Goal: Use online tool/utility: Utilize a website feature to perform a specific function

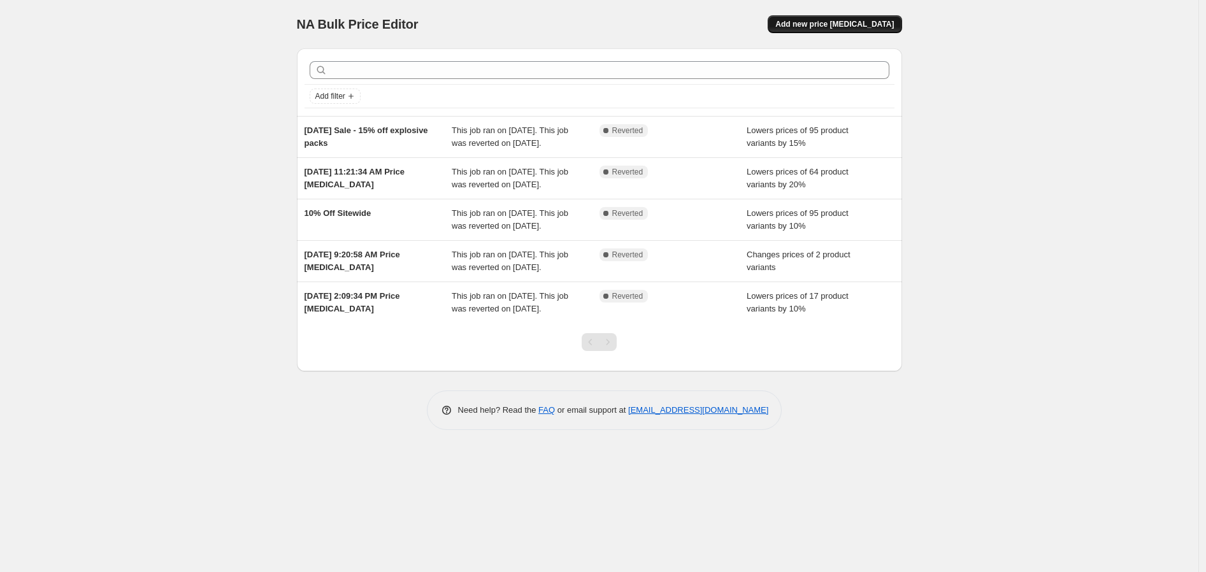
click at [856, 25] on span "Add new price [MEDICAL_DATA]" at bounding box center [834, 24] width 118 height 10
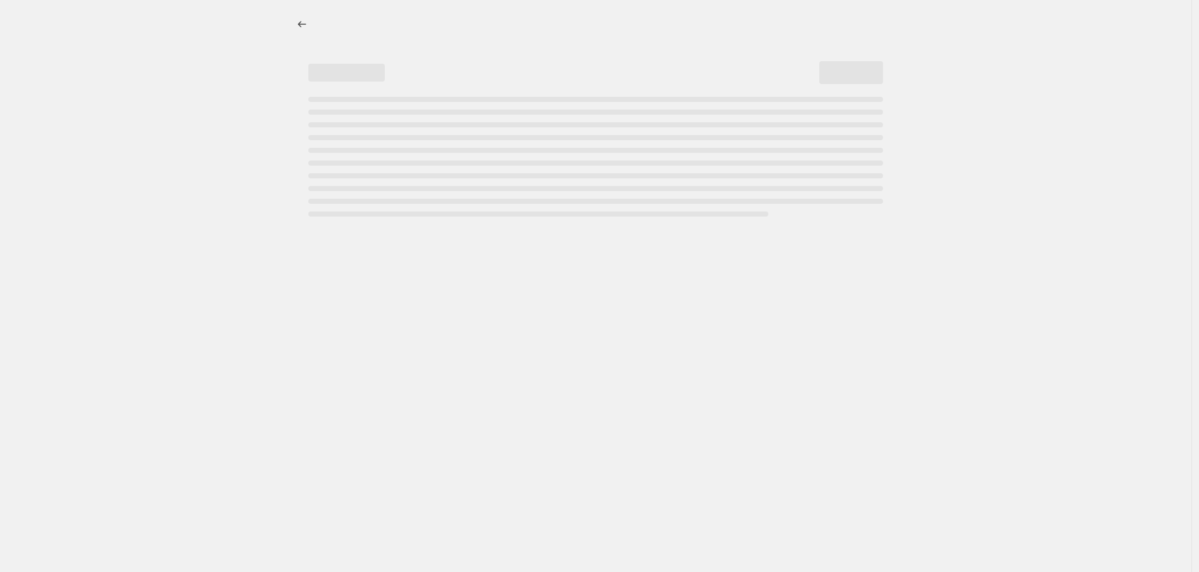
select select "percentage"
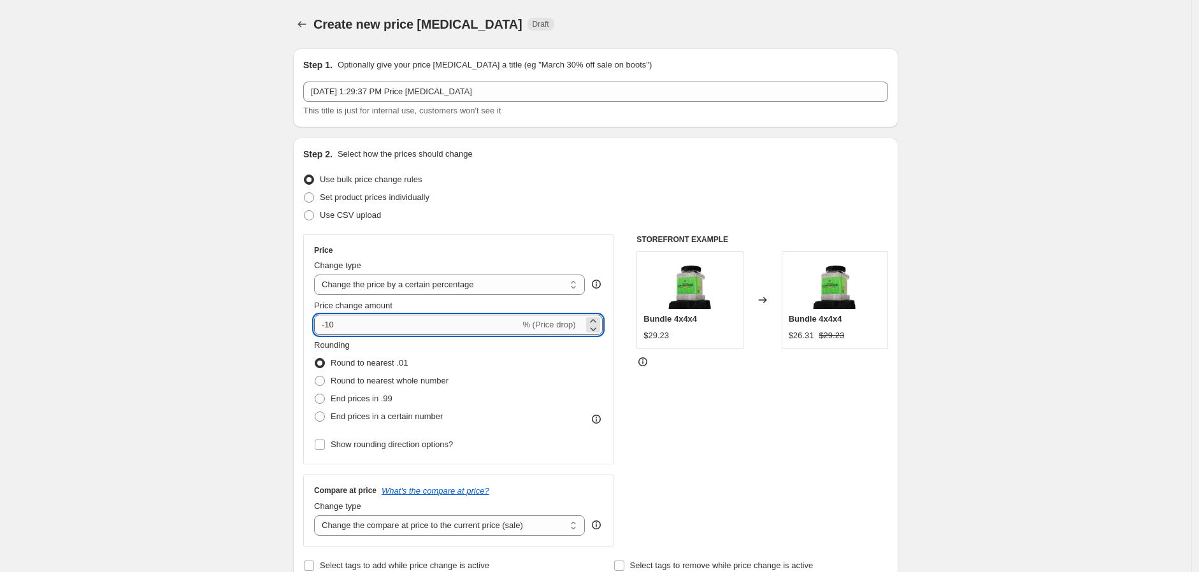
drag, startPoint x: 387, startPoint y: 322, endPoint x: 329, endPoint y: 321, distance: 57.3
click at [329, 321] on input "-10" at bounding box center [417, 325] width 206 height 20
type input "-40"
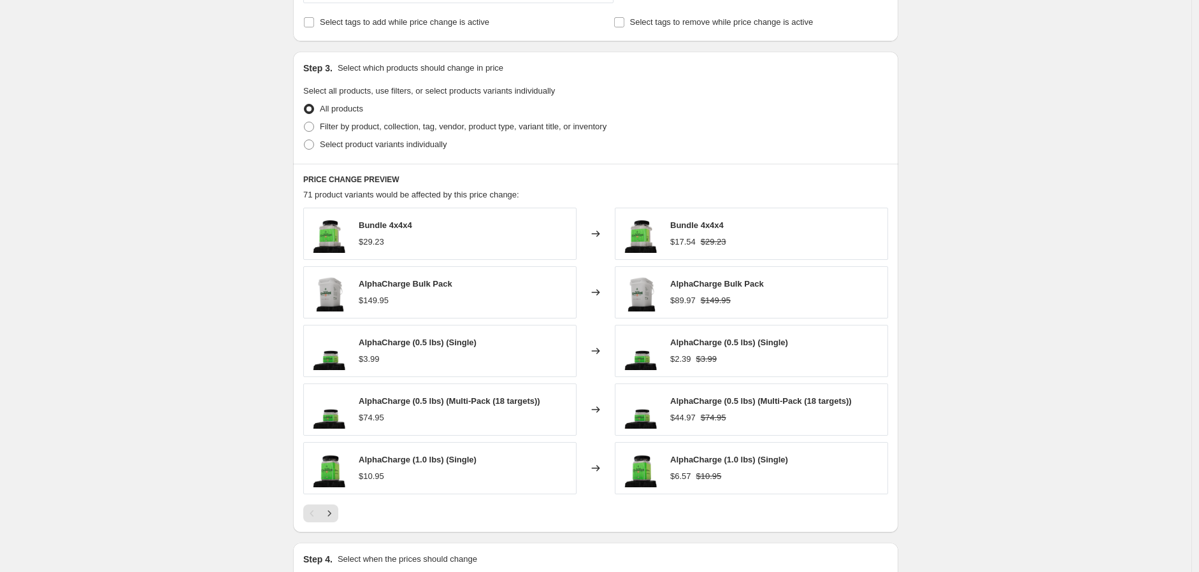
scroll to position [566, 0]
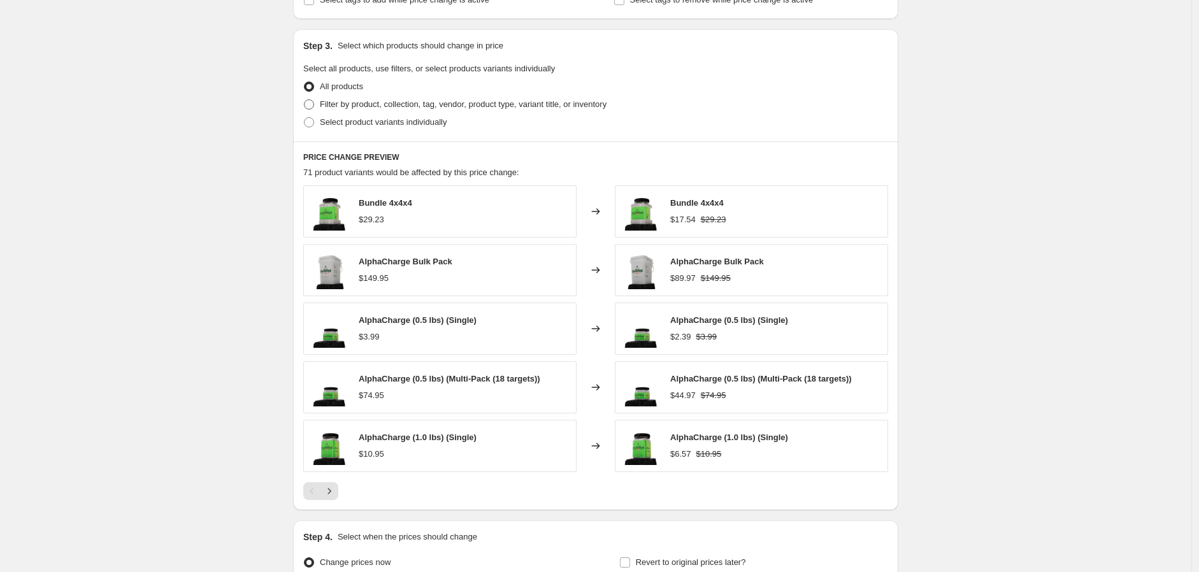
click at [313, 104] on span at bounding box center [309, 104] width 10 height 10
click at [304, 100] on input "Filter by product, collection, tag, vendor, product type, variant title, or inv…" at bounding box center [304, 99] width 1 height 1
radio input "true"
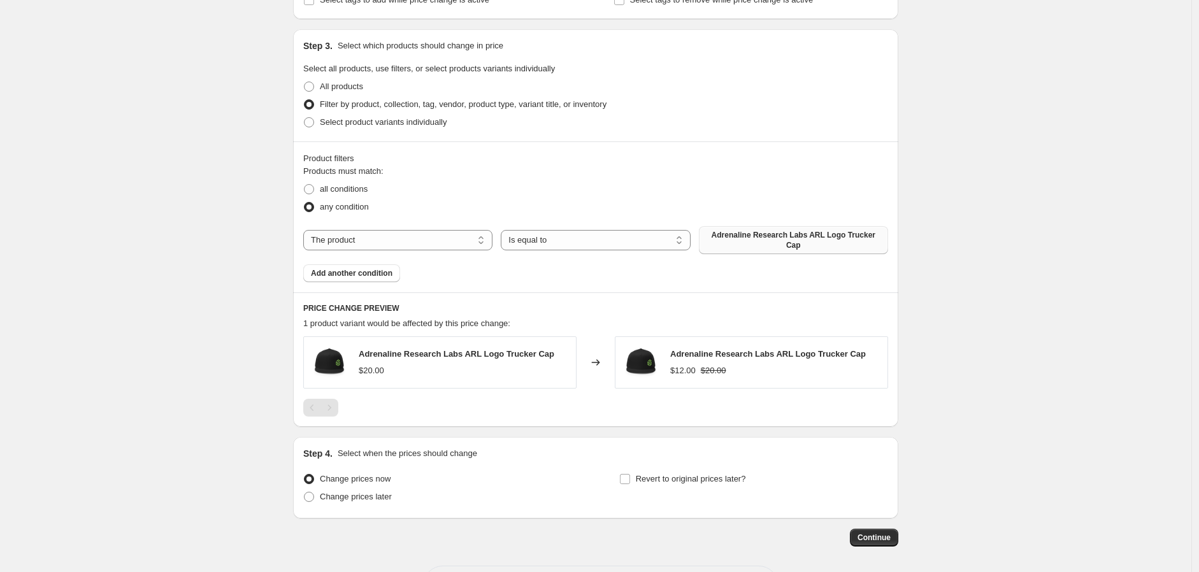
click at [812, 239] on span "Adrenaline Research Labs ARL Logo Trucker Cap" at bounding box center [793, 240] width 174 height 20
click at [589, 242] on select "Is equal to Is not equal to" at bounding box center [595, 240] width 189 height 20
click at [461, 245] on select "The product The product's collection The product's tag The product's vendor The…" at bounding box center [397, 240] width 189 height 20
select select "collection"
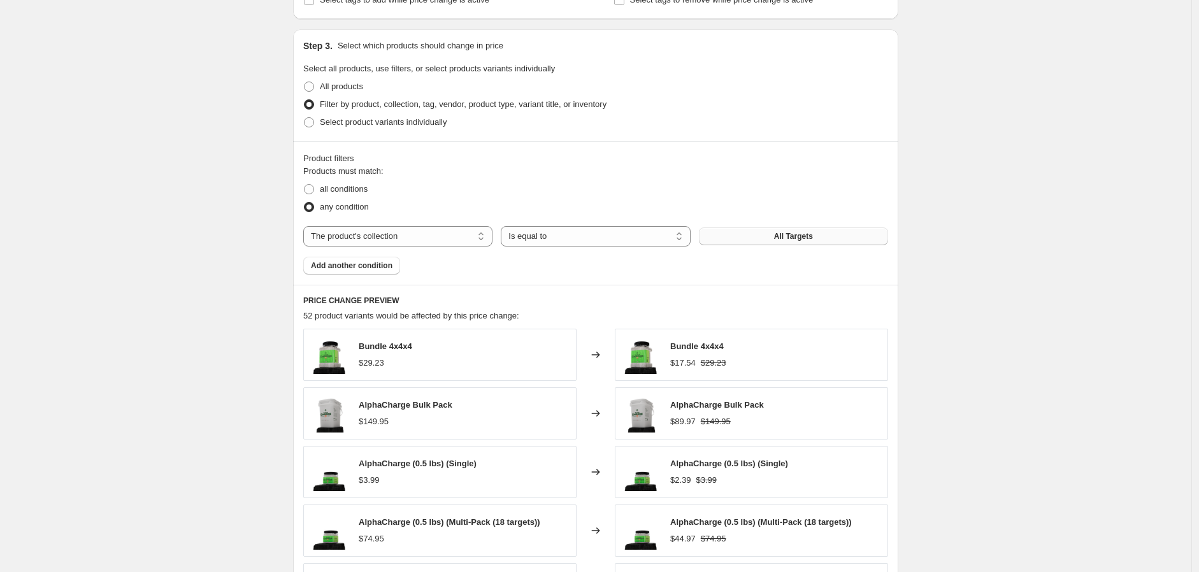
click at [798, 234] on span "All Targets" at bounding box center [793, 236] width 39 height 10
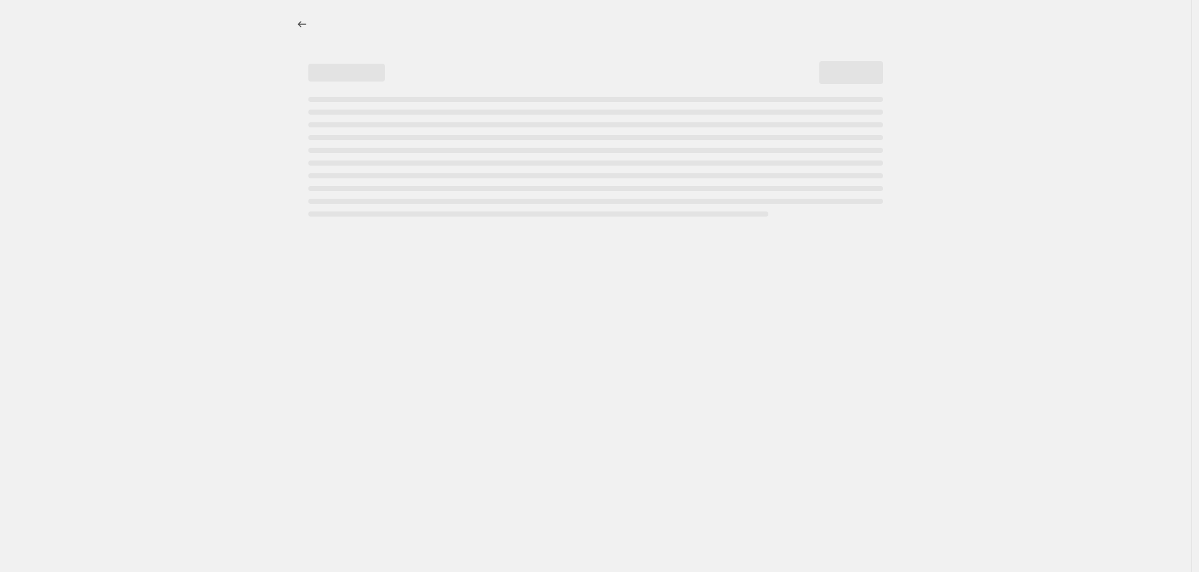
select select "percentage"
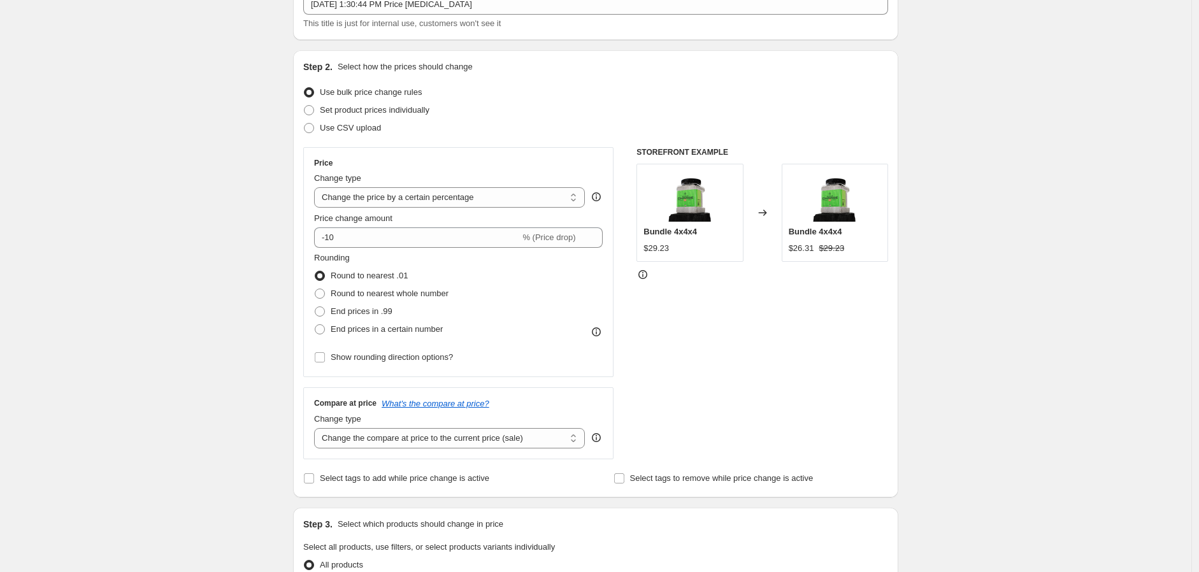
scroll to position [212, 0]
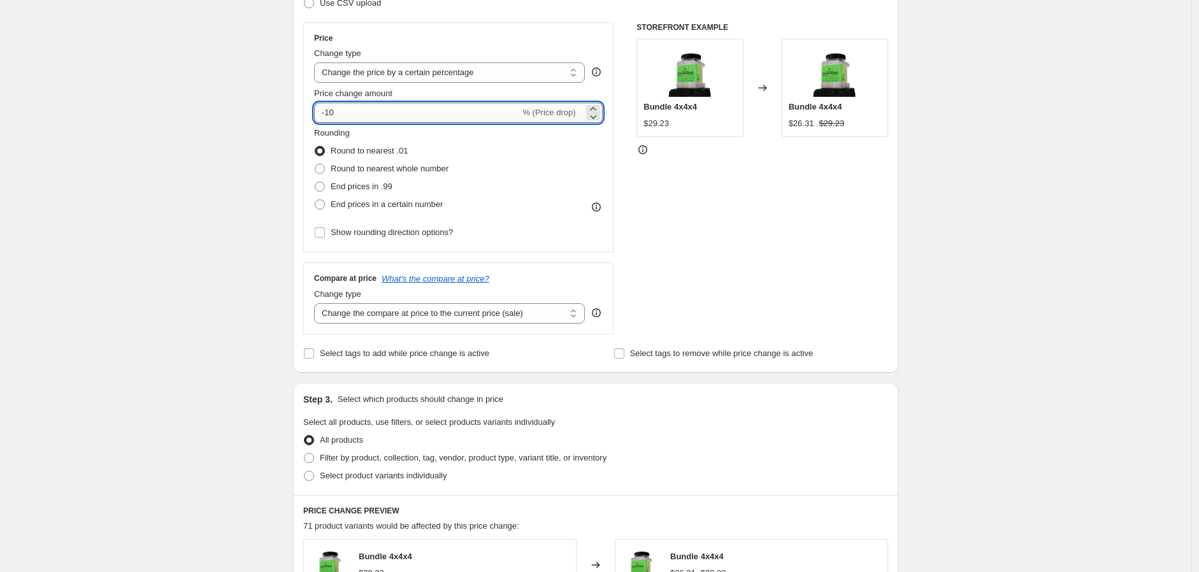
drag, startPoint x: 345, startPoint y: 106, endPoint x: 329, endPoint y: 107, distance: 16.0
click at [329, 107] on input "-10" at bounding box center [417, 113] width 206 height 20
type input "-40"
click at [190, 251] on div "Create new price change job. This page is ready Create new price change job Dra…" at bounding box center [595, 424] width 1191 height 1273
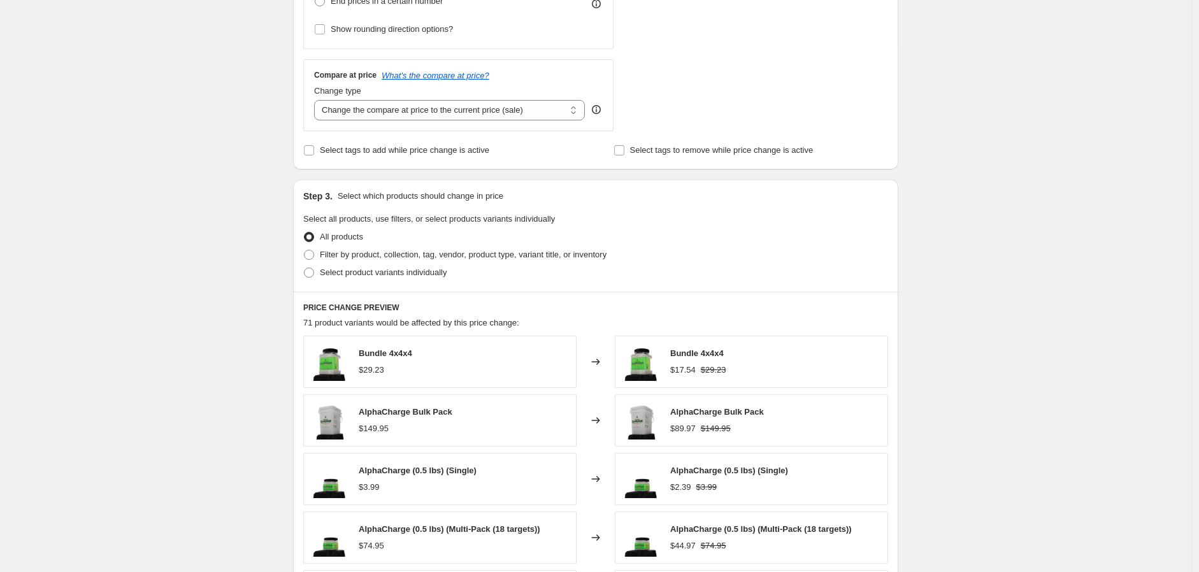
scroll to position [495, 0]
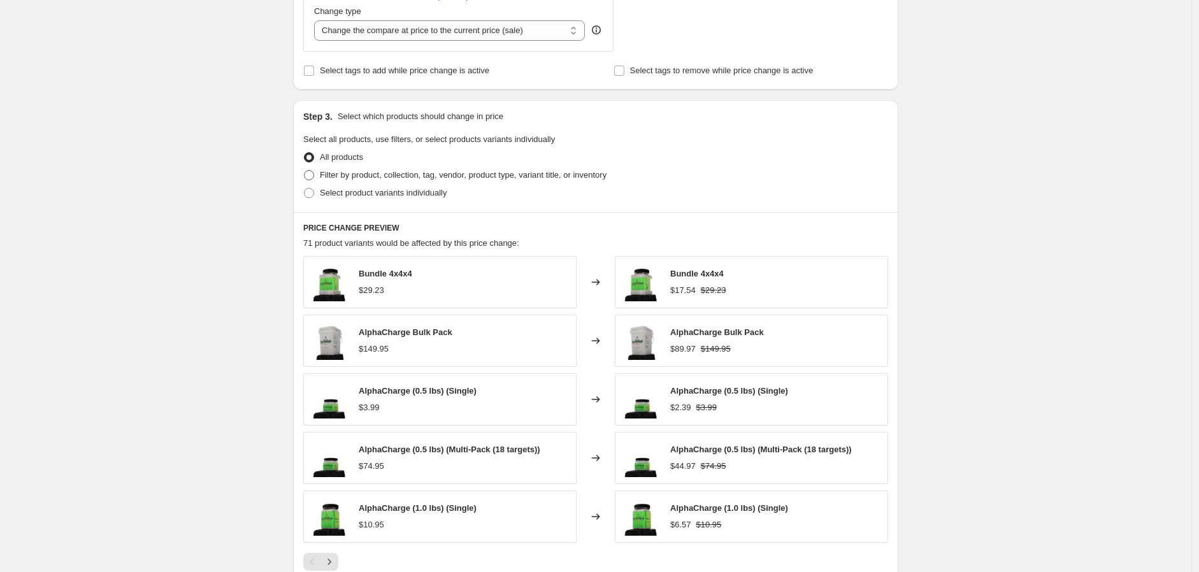
click at [312, 173] on span at bounding box center [309, 175] width 10 height 10
click at [304, 171] on input "Filter by product, collection, tag, vendor, product type, variant title, or inv…" at bounding box center [304, 170] width 1 height 1
radio input "true"
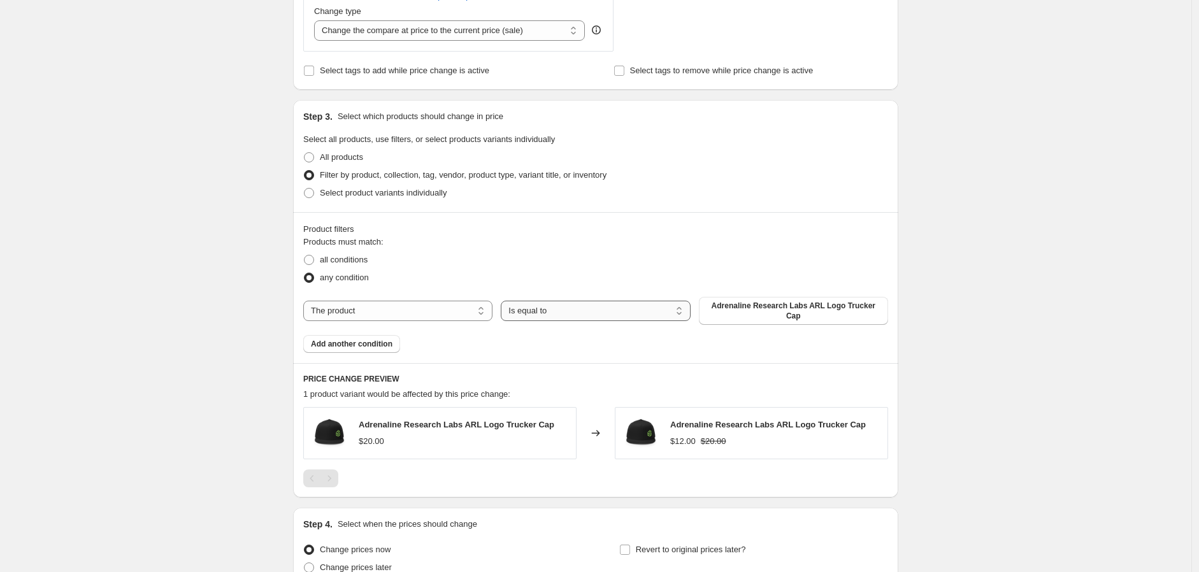
click at [615, 312] on select "Is equal to Is not equal to" at bounding box center [595, 311] width 189 height 20
click at [462, 302] on select "The product The product's collection The product's tag The product's vendor The…" at bounding box center [397, 311] width 189 height 20
select select "collection"
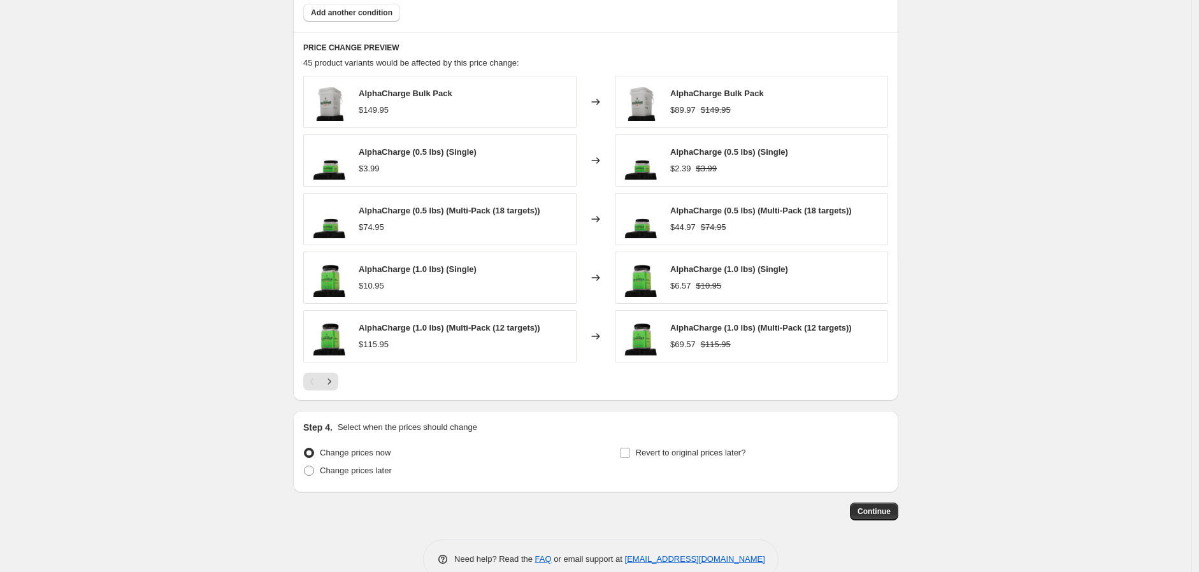
scroll to position [845, 0]
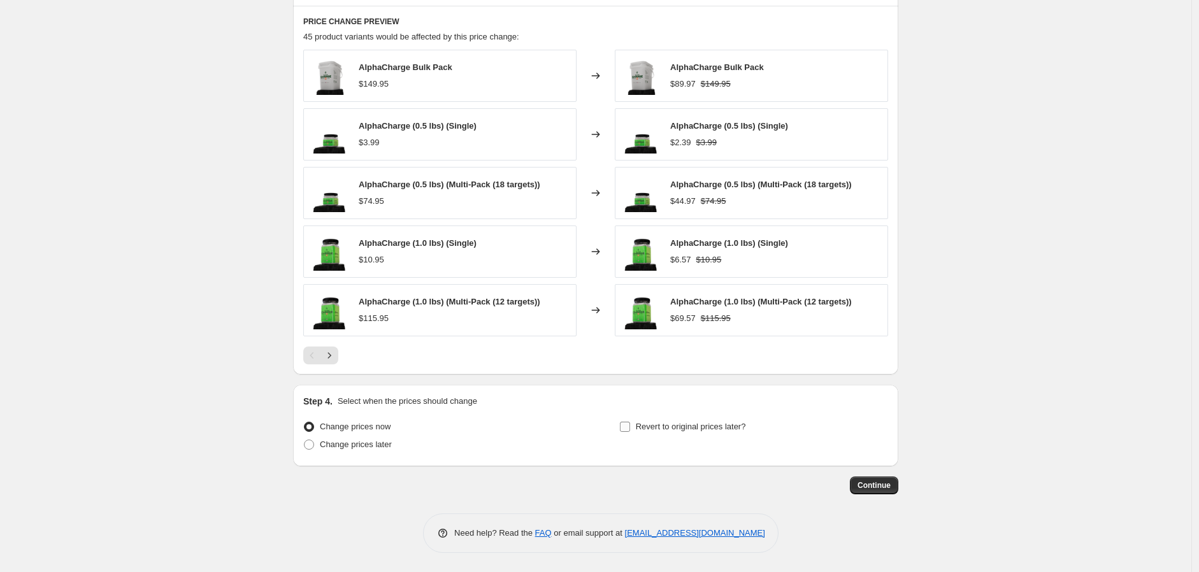
click at [630, 426] on input "Revert to original prices later?" at bounding box center [625, 427] width 10 height 10
checkbox input "true"
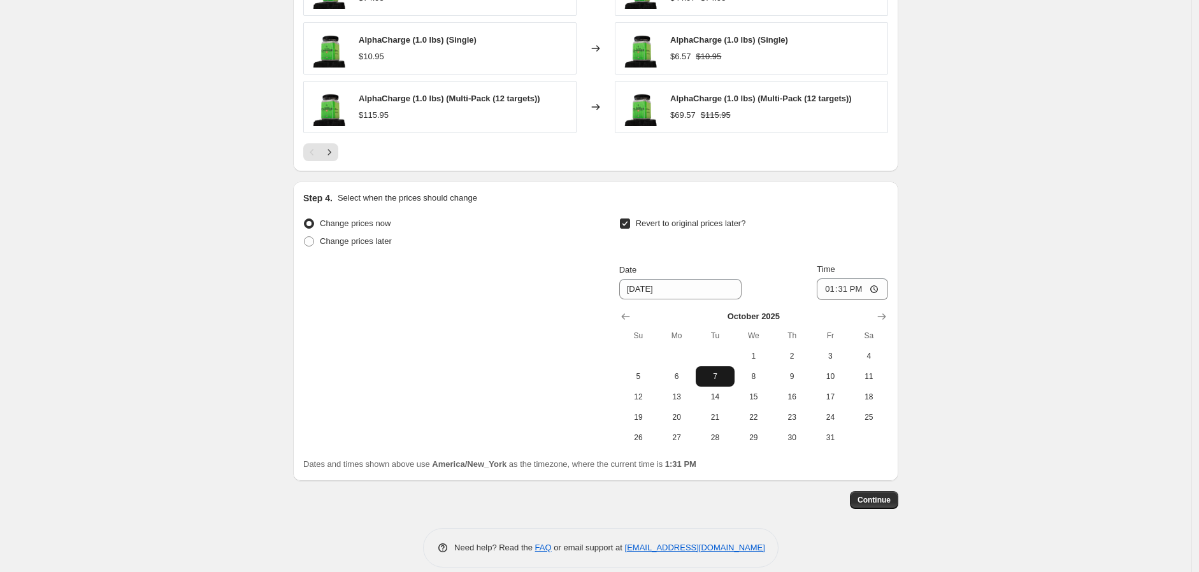
scroll to position [1057, 0]
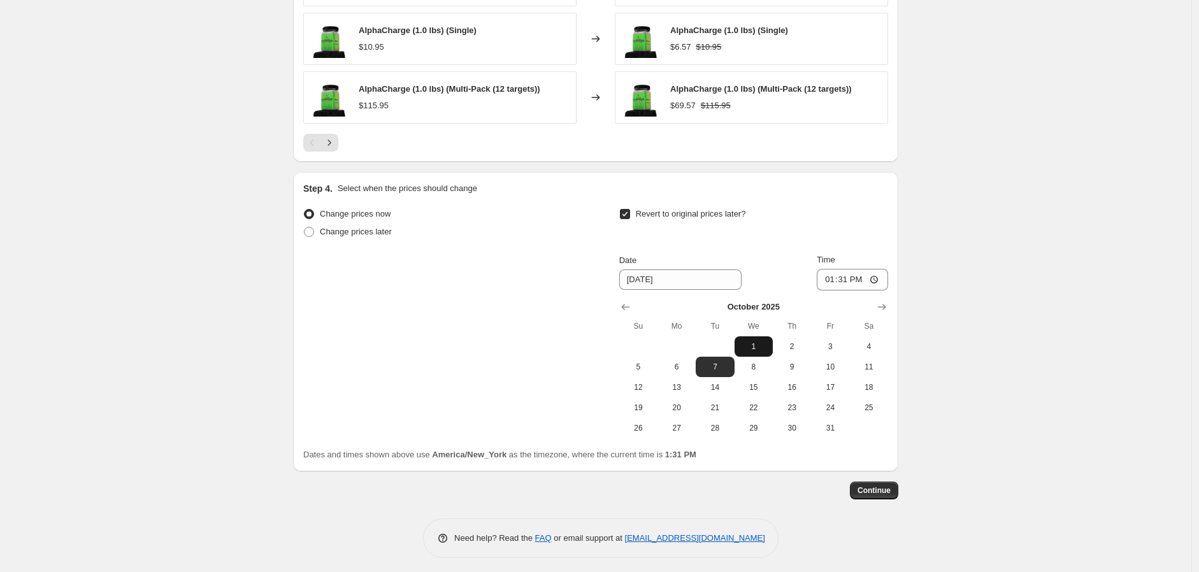
click at [754, 345] on span "1" at bounding box center [754, 346] width 28 height 10
type input "10/1/2025"
click at [849, 280] on input "13:31" at bounding box center [852, 280] width 71 height 22
type input "00:00"
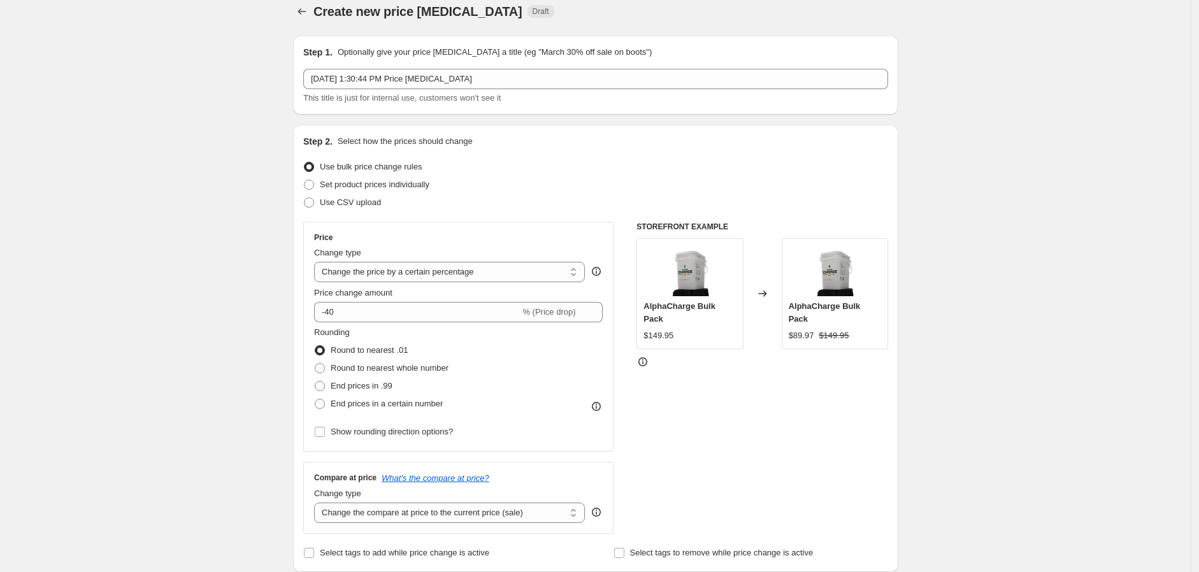
scroll to position [0, 0]
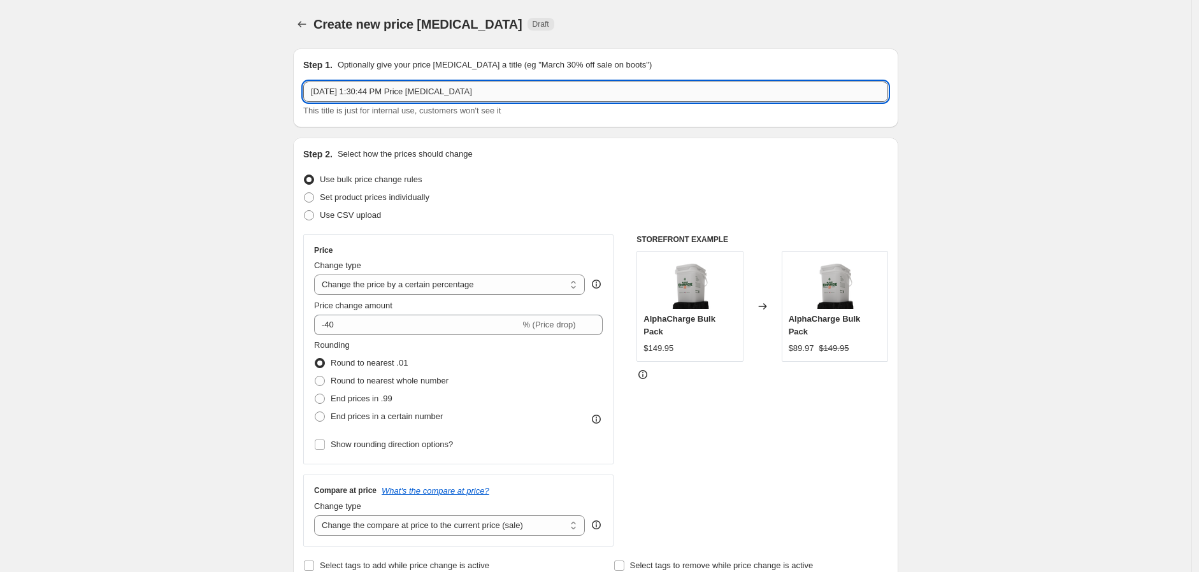
click at [522, 95] on input "Sep 30, 2025, 1:30:44 PM Price change job" at bounding box center [595, 92] width 585 height 20
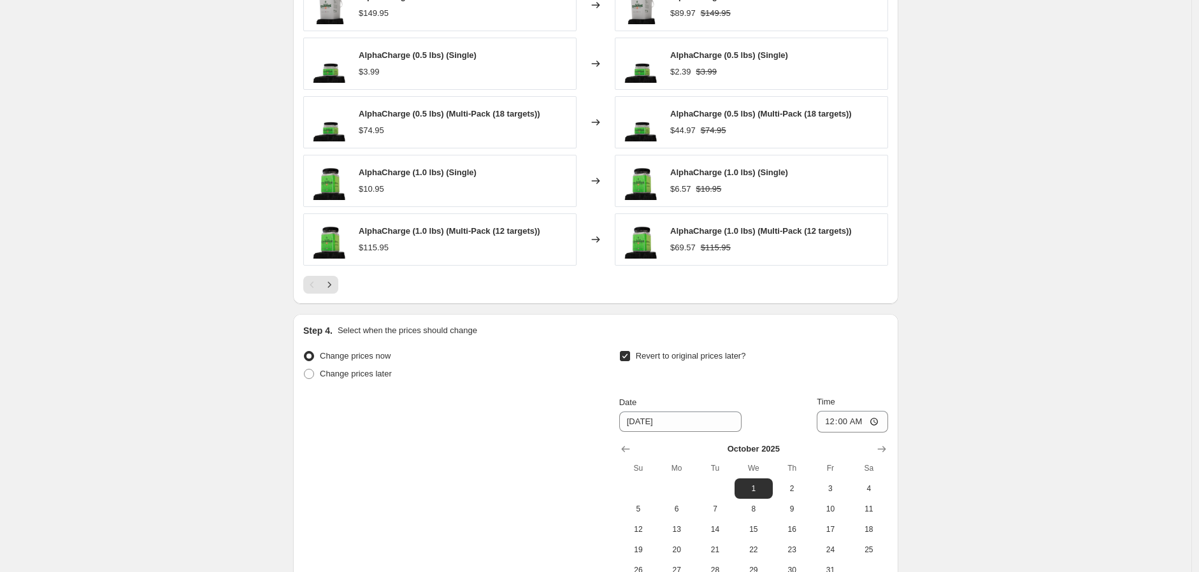
scroll to position [1062, 0]
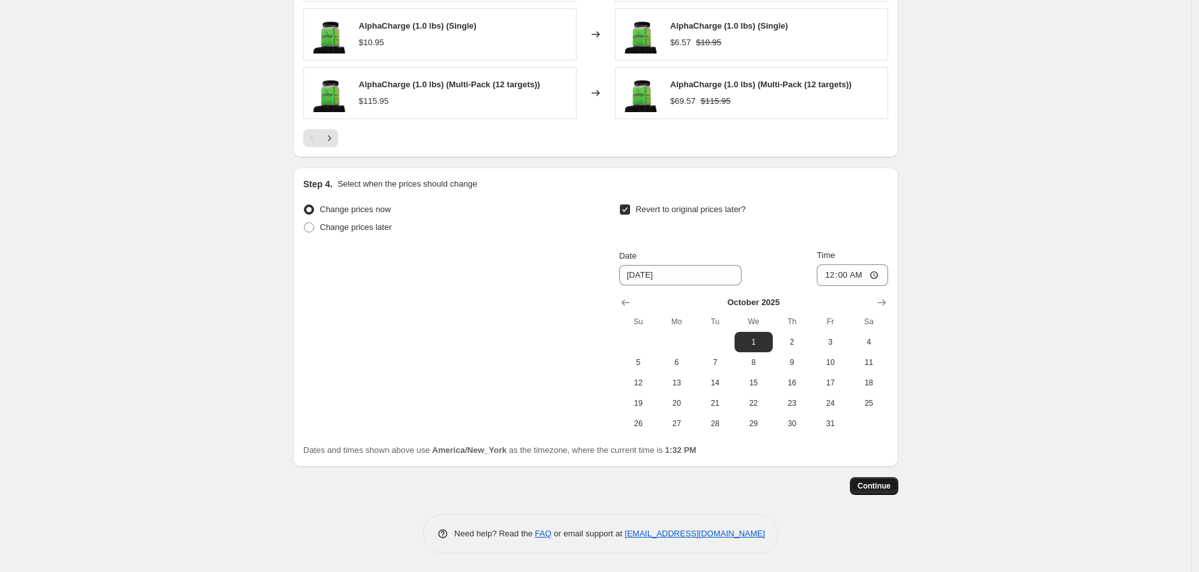
type input "40% Off Sitewide"
click at [886, 488] on span "Continue" at bounding box center [873, 486] width 33 height 10
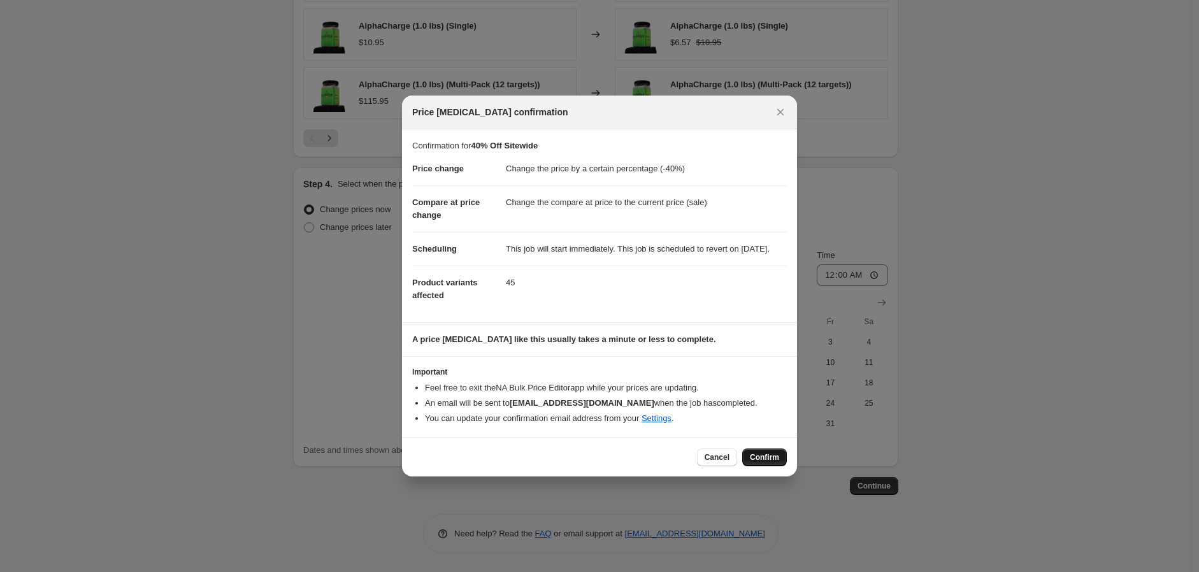
click at [778, 466] on button "Confirm" at bounding box center [764, 457] width 45 height 18
